Goal: Task Accomplishment & Management: Complete application form

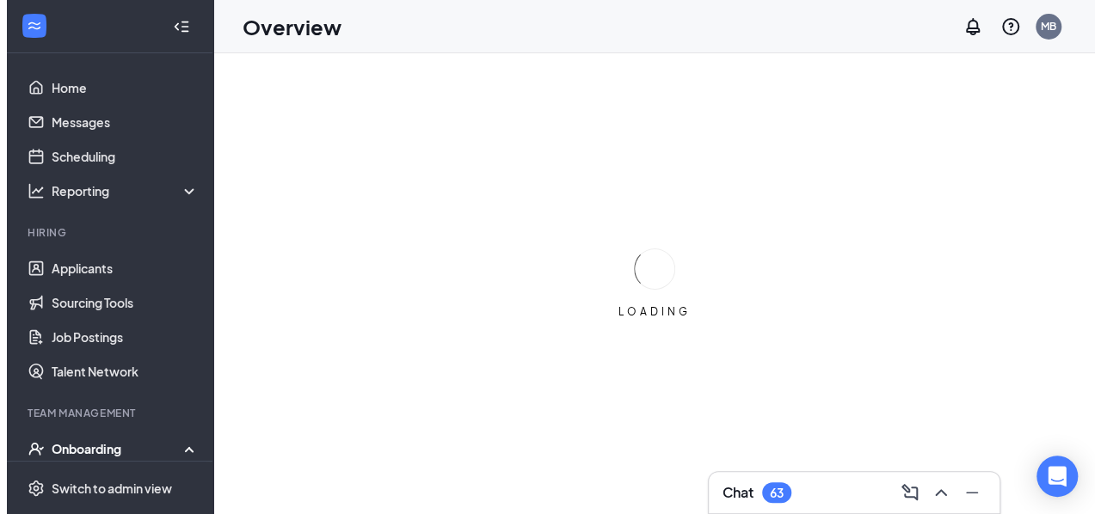
scroll to position [253, 0]
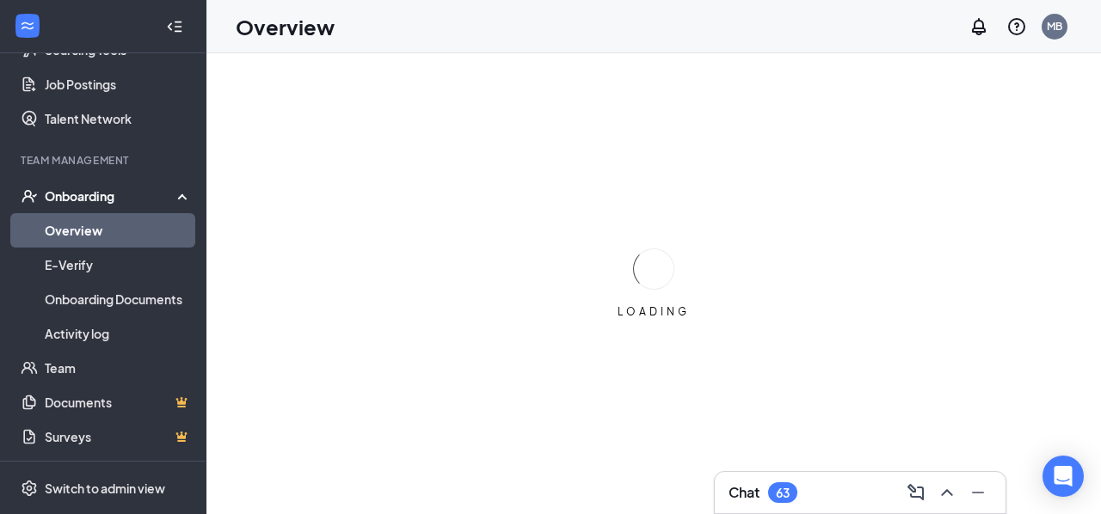
click at [139, 202] on div "Onboarding" at bounding box center [111, 196] width 132 height 17
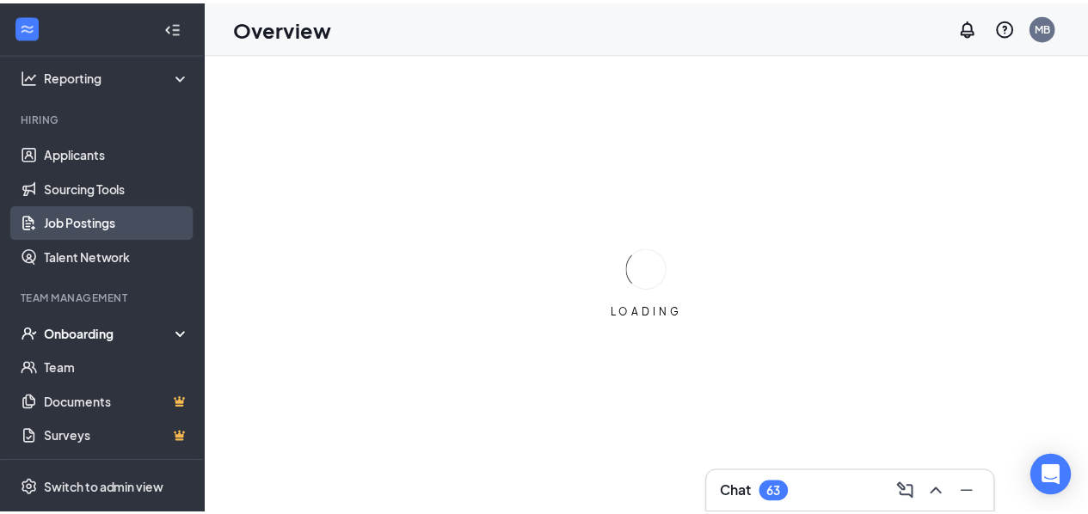
scroll to position [115, 0]
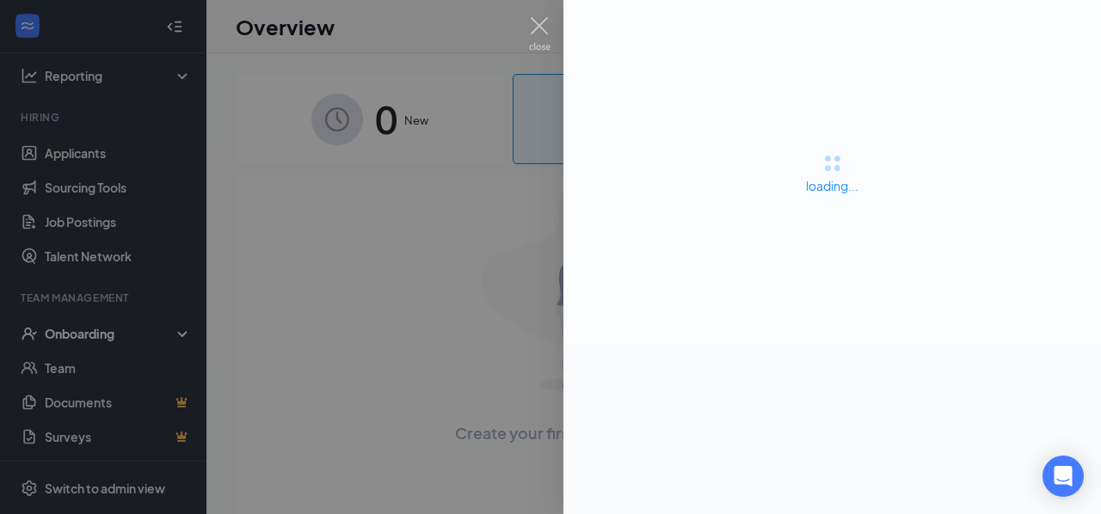
click at [122, 313] on div at bounding box center [550, 257] width 1101 height 514
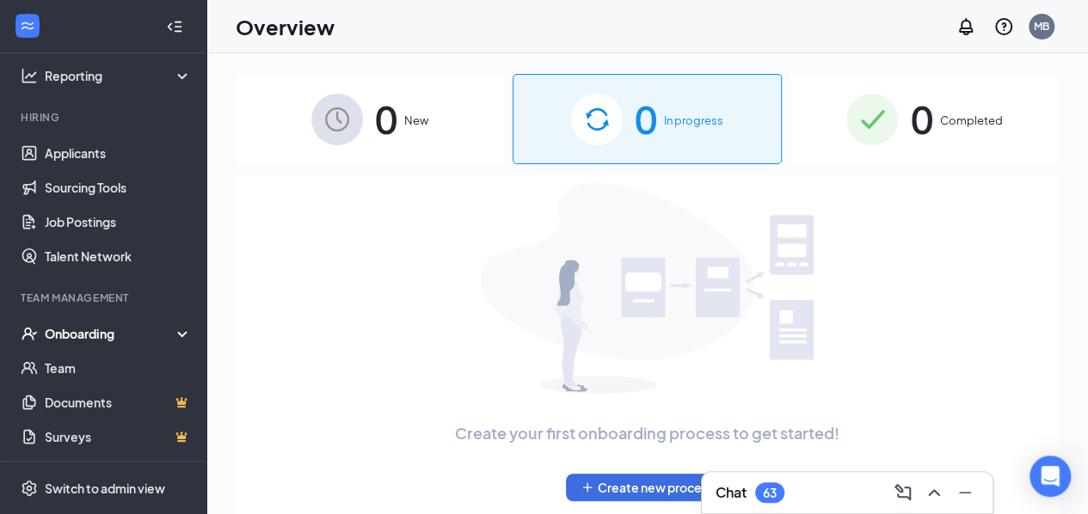
click at [108, 339] on div "Onboarding" at bounding box center [111, 333] width 132 height 17
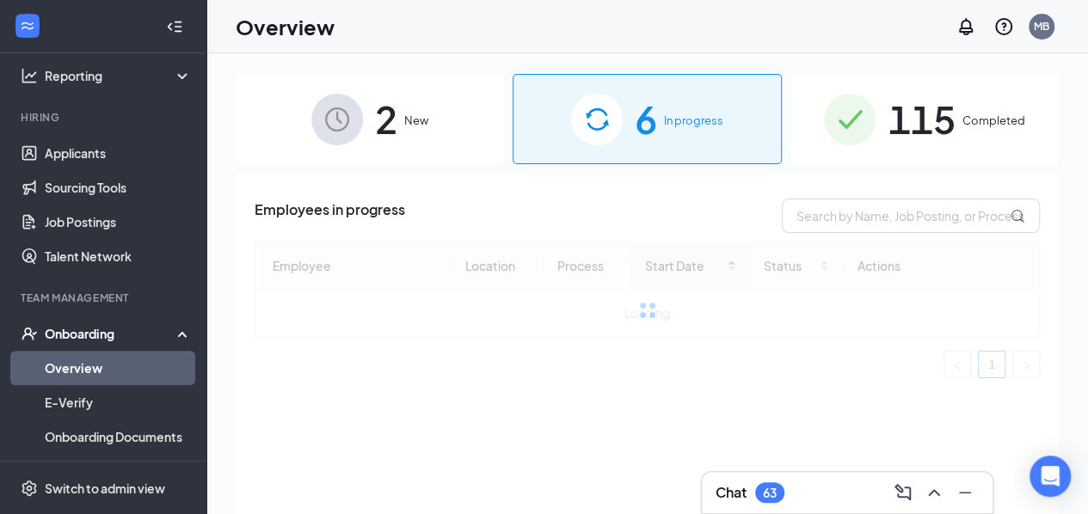
drag, startPoint x: 95, startPoint y: 367, endPoint x: 88, endPoint y: 360, distance: 9.7
click at [94, 367] on link "Overview" at bounding box center [118, 368] width 147 height 34
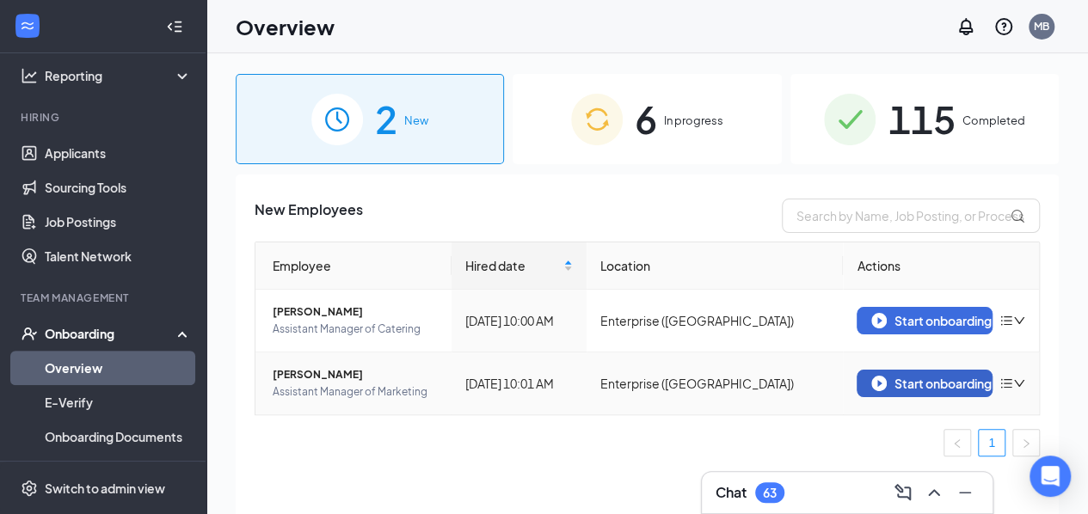
click at [915, 391] on div "Start onboarding" at bounding box center [924, 383] width 107 height 15
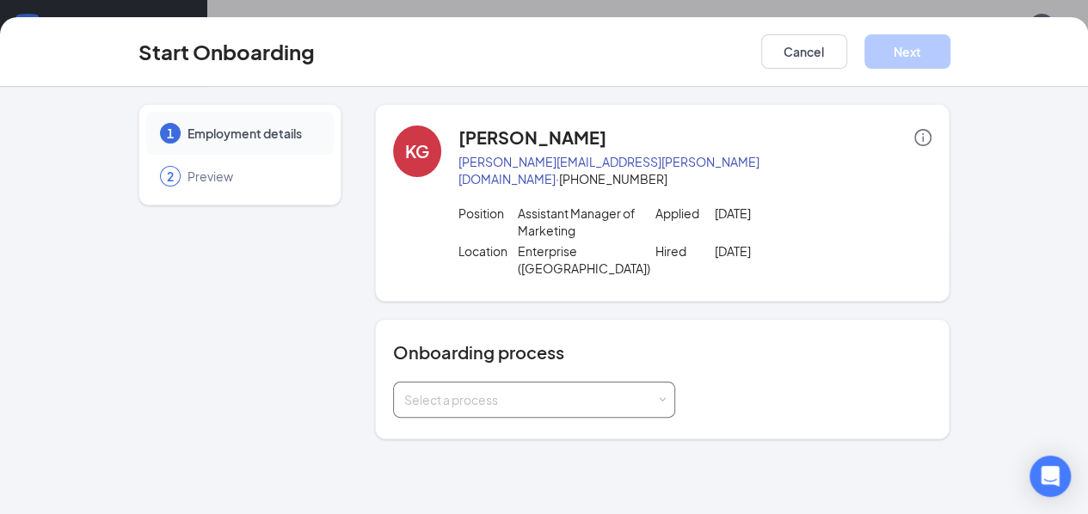
click at [565, 391] on div "Select a process" at bounding box center [530, 399] width 252 height 17
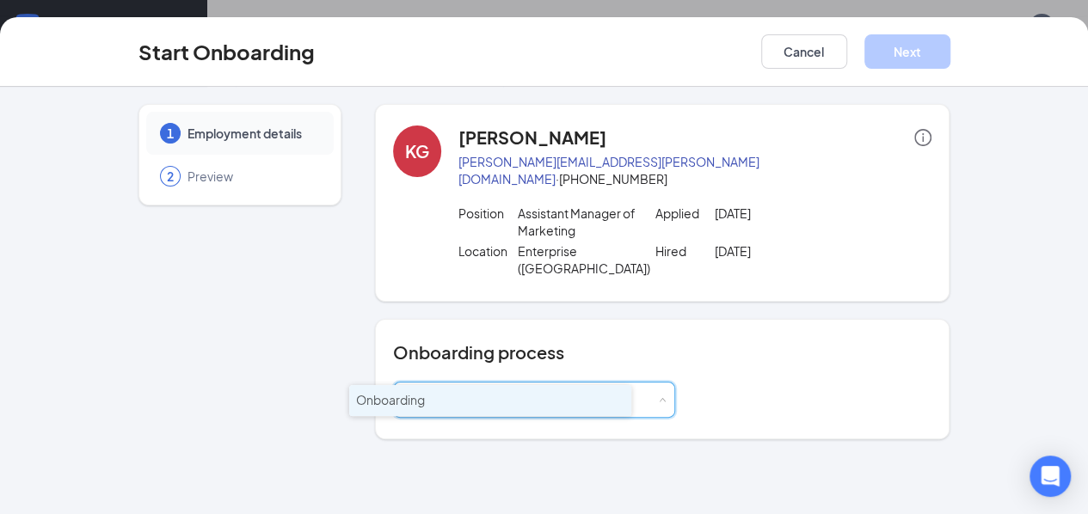
click at [415, 399] on span "Onboarding" at bounding box center [390, 399] width 69 height 15
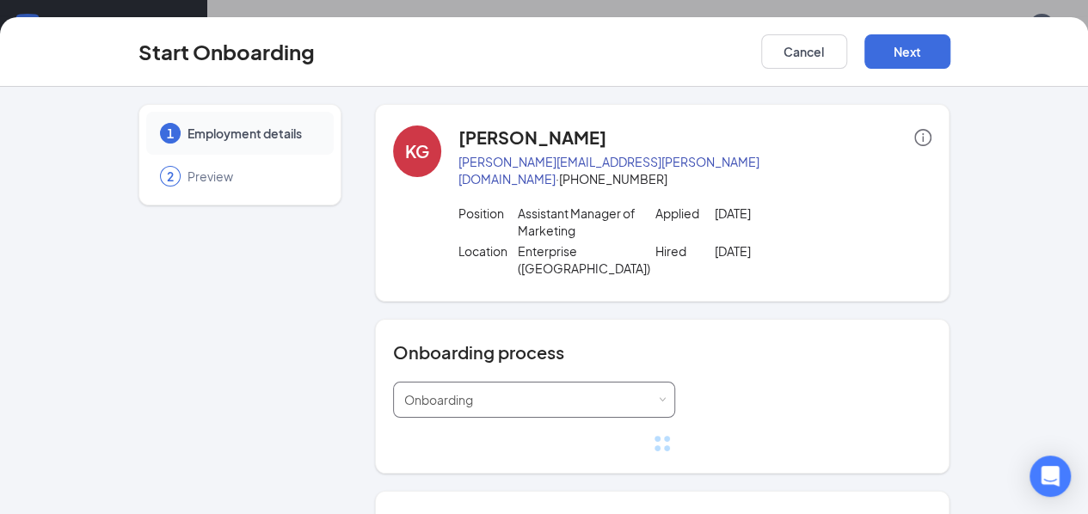
scroll to position [374, 0]
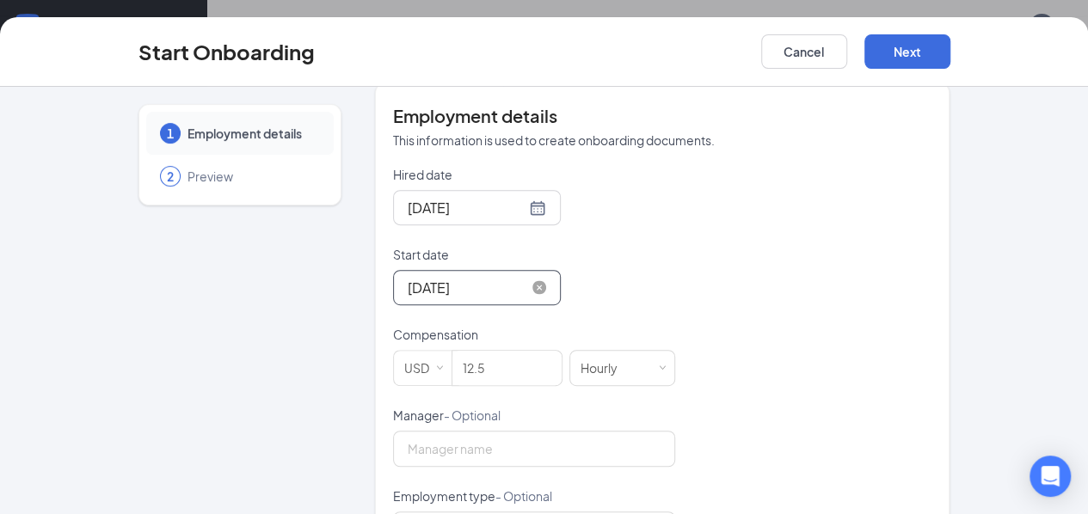
click at [408, 277] on input "[DATE]" at bounding box center [467, 288] width 118 height 22
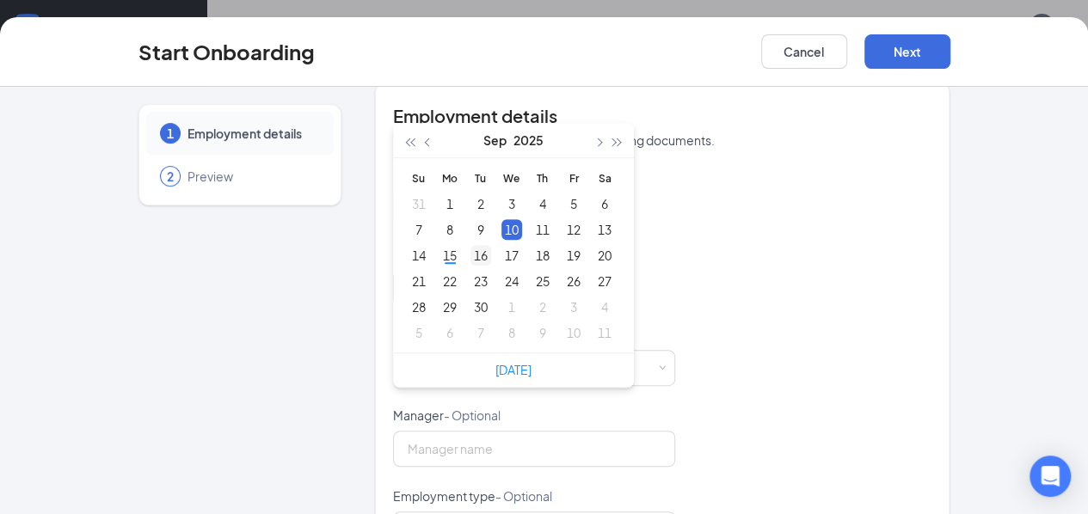
type input "[DATE]"
drag, startPoint x: 435, startPoint y: 214, endPoint x: 445, endPoint y: 219, distance: 10.8
click at [471, 245] on div "16" at bounding box center [481, 255] width 21 height 21
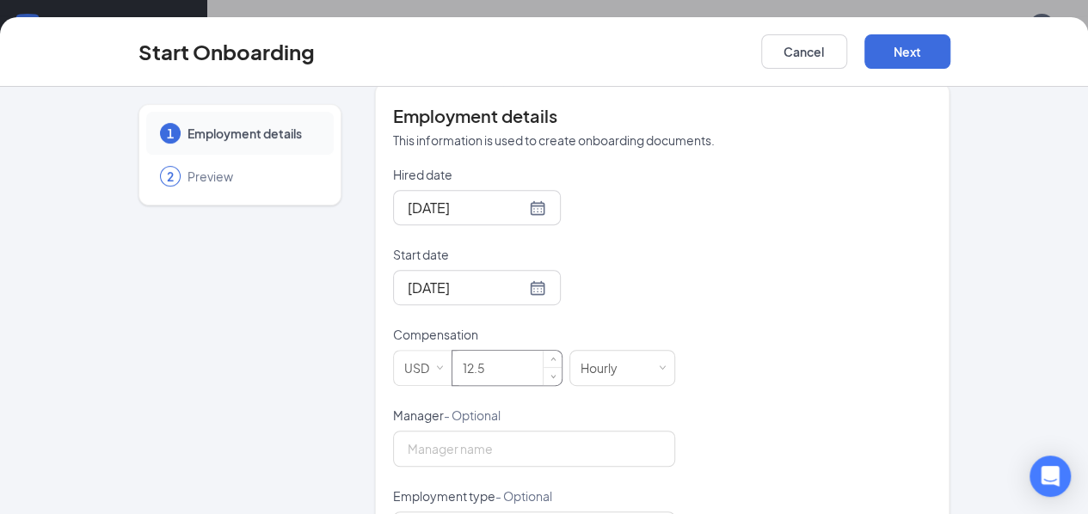
click at [460, 351] on input "12.5" at bounding box center [506, 368] width 109 height 34
type input "1"
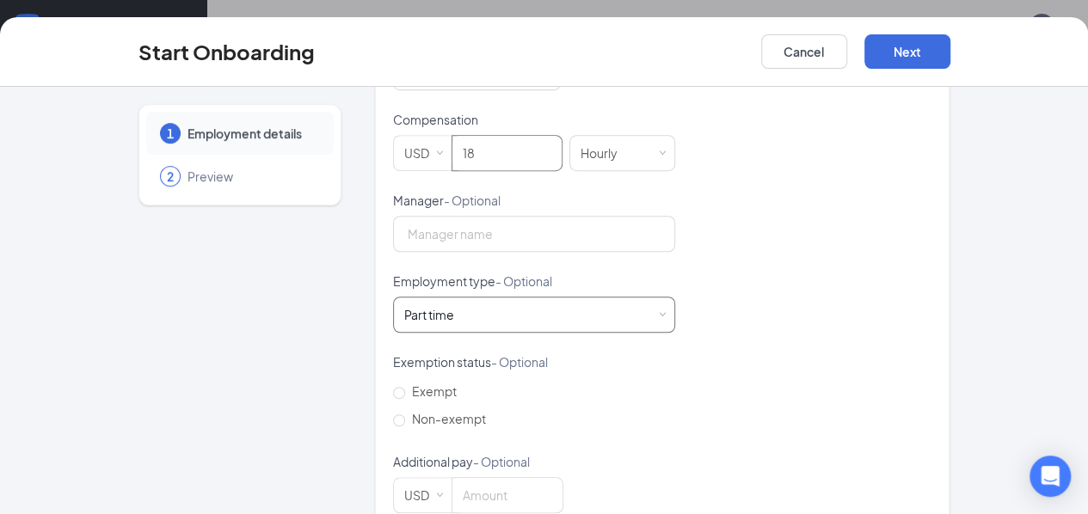
type input "18"
click at [429, 298] on div "Part time Works less than 30 hours per week and is reasonably expected to work" at bounding box center [534, 315] width 260 height 34
drag, startPoint x: 877, startPoint y: 242, endPoint x: 791, endPoint y: 278, distance: 93.3
click at [877, 242] on div "Hired date [DATE] Start date [DATE] [DATE] Su Mo Tu We Th Fr Sa 31 1 2 3 4 5 6 …" at bounding box center [662, 232] width 539 height 563
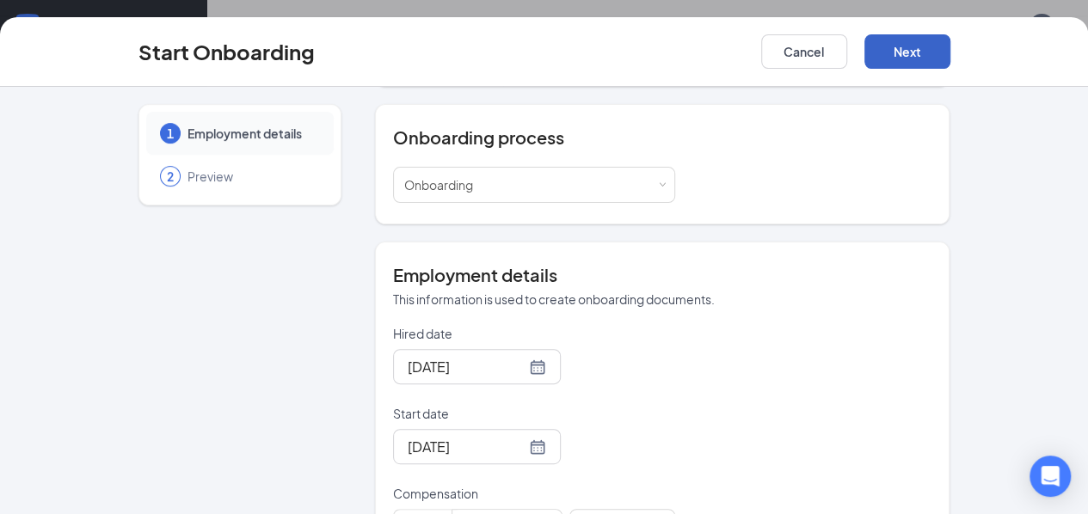
click at [951, 52] on button "Next" at bounding box center [908, 51] width 86 height 34
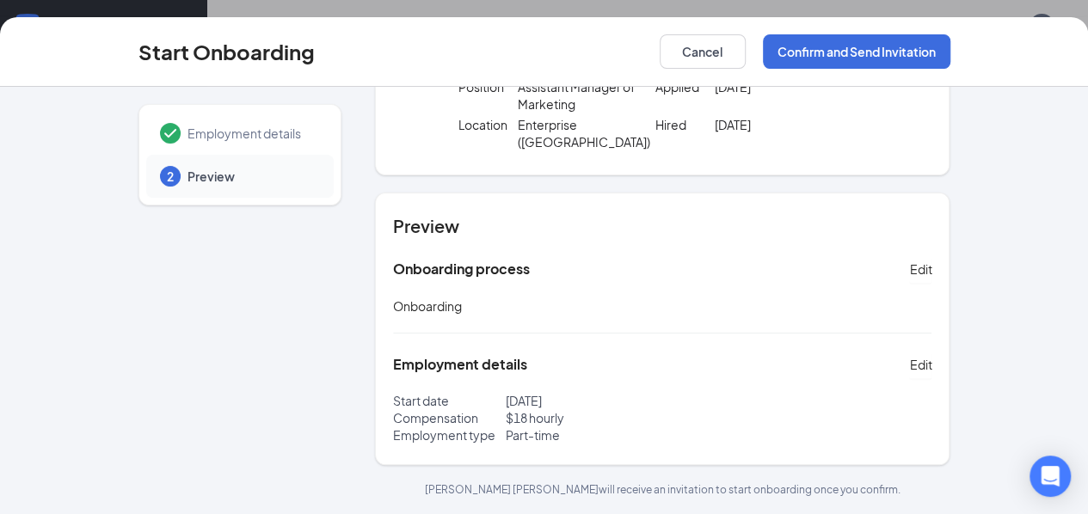
scroll to position [90, 0]
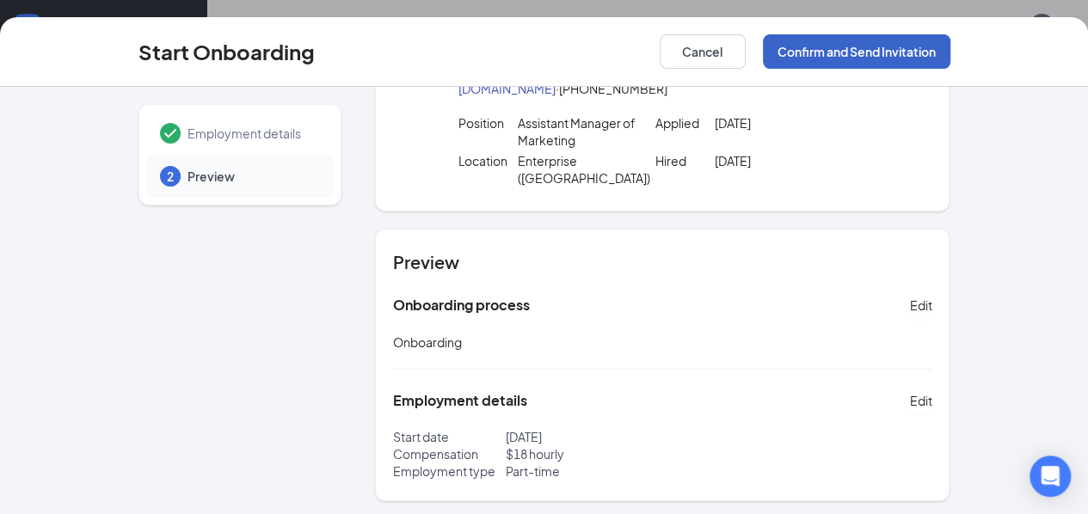
click at [915, 54] on button "Confirm and Send Invitation" at bounding box center [857, 51] width 188 height 34
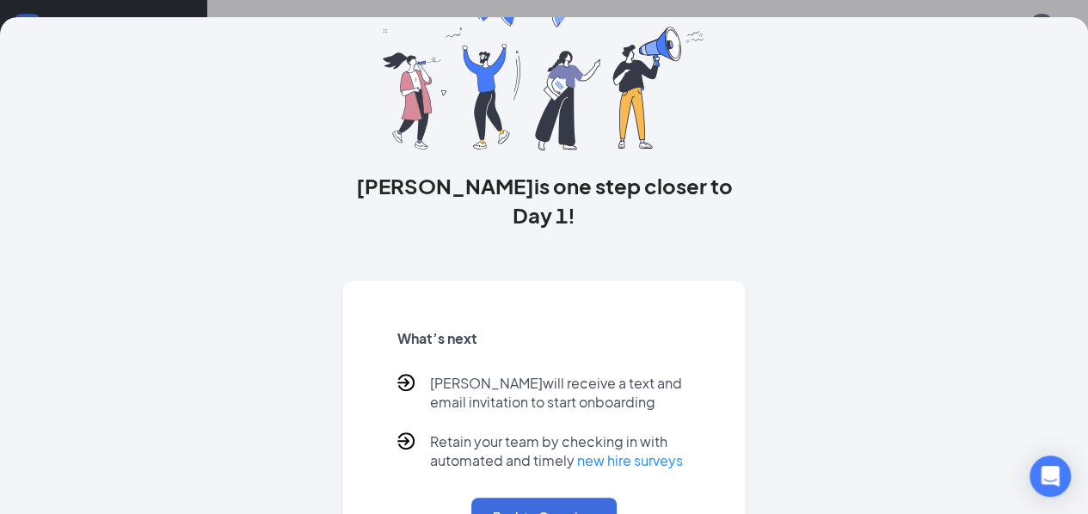
scroll to position [0, 0]
